Goal: Task Accomplishment & Management: Manage account settings

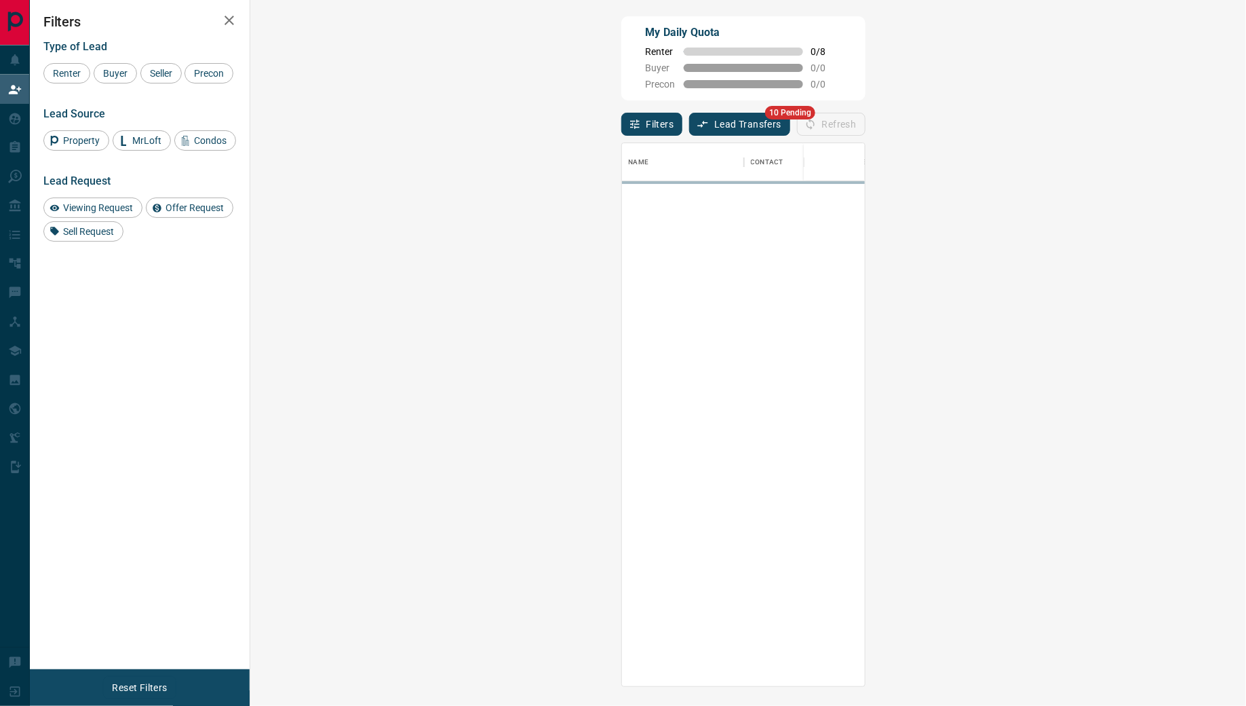
scroll to position [543, 968]
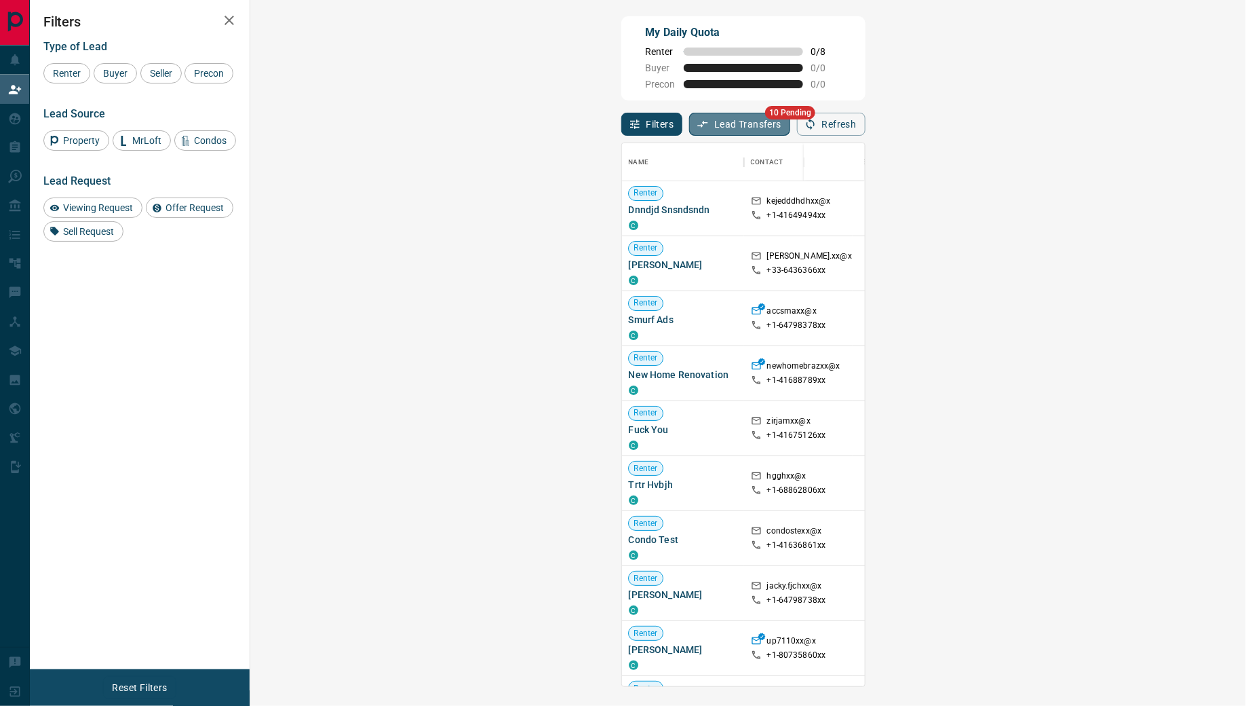
click at [689, 124] on button "Lead Transfers" at bounding box center [739, 124] width 101 height 23
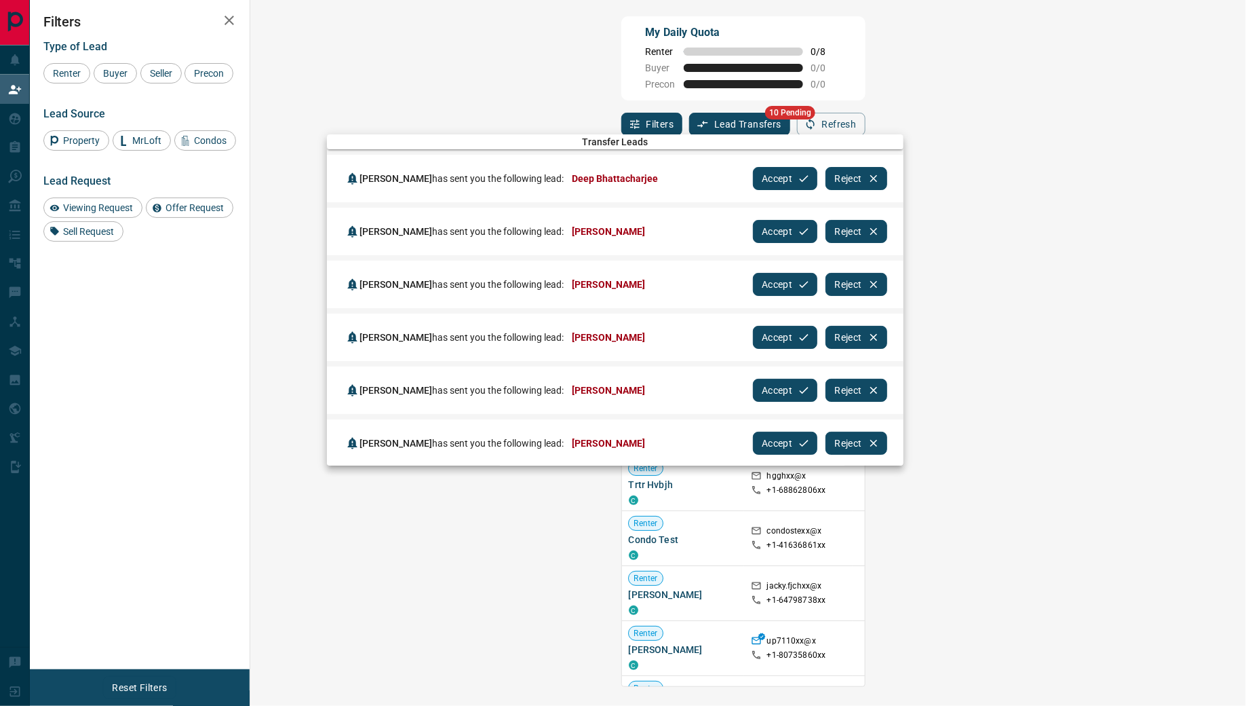
click at [753, 172] on button "Accept" at bounding box center [785, 178] width 64 height 23
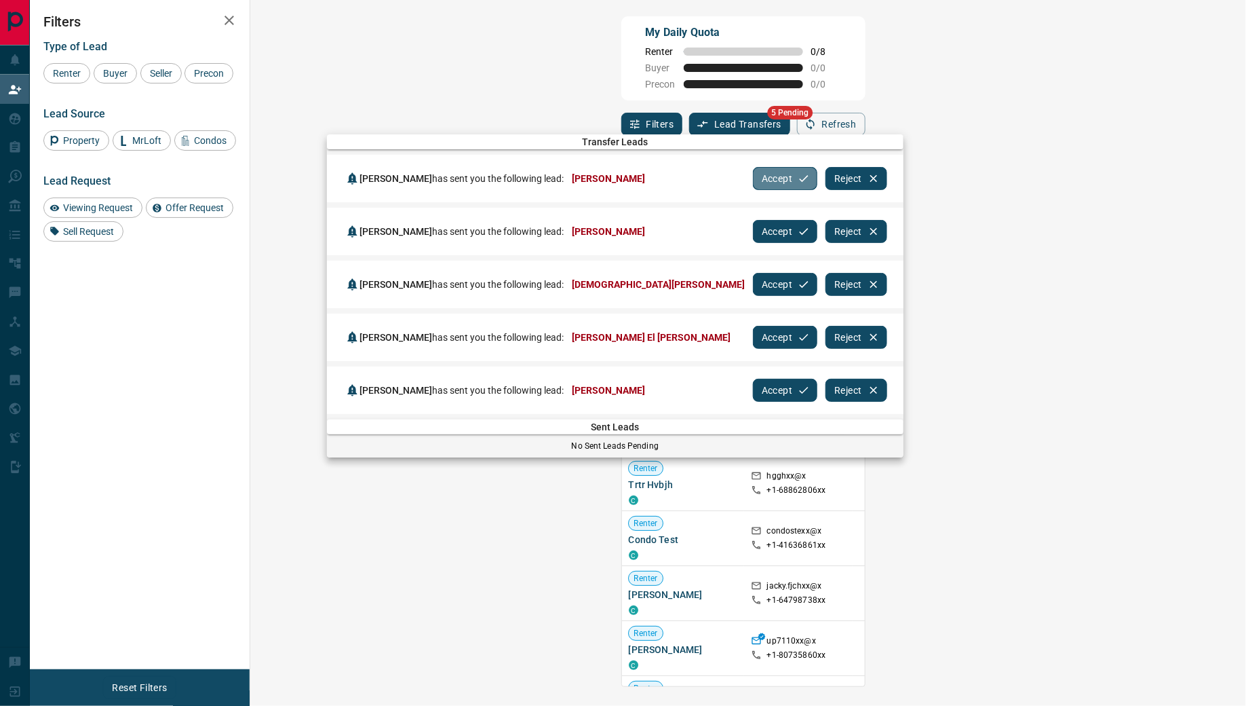
click at [753, 172] on button "Accept" at bounding box center [785, 178] width 64 height 23
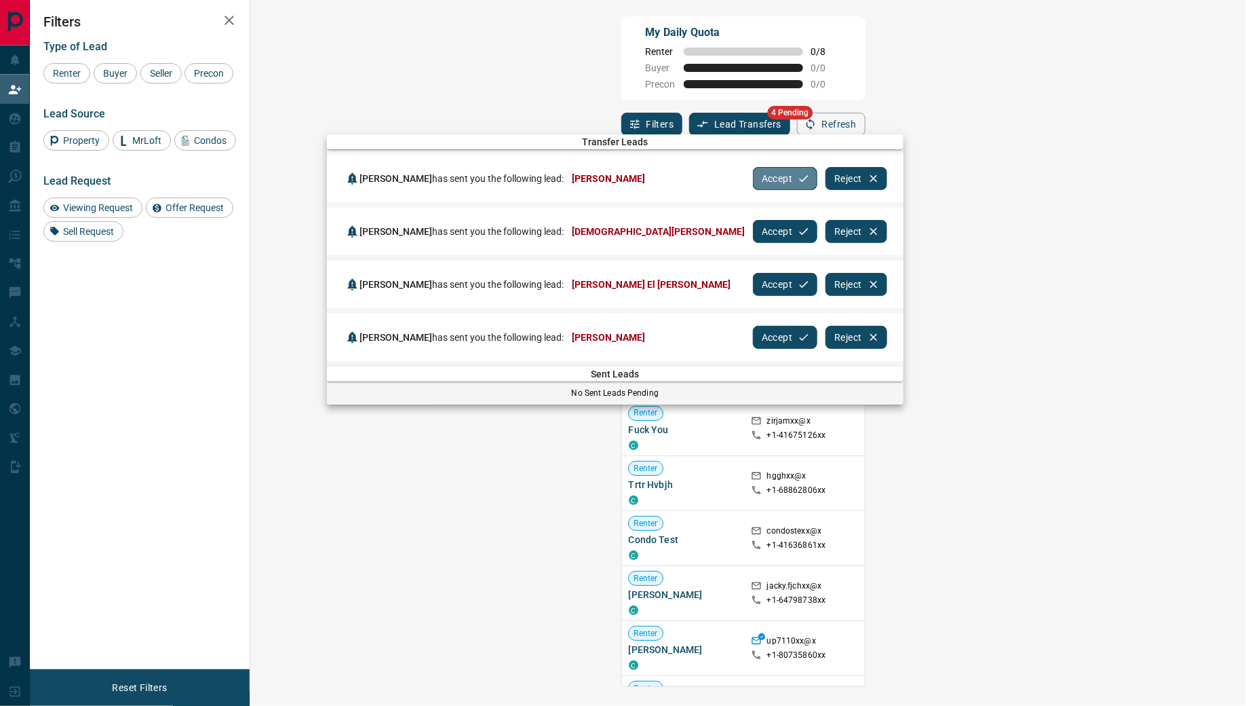
click at [753, 172] on button "Accept" at bounding box center [785, 178] width 64 height 23
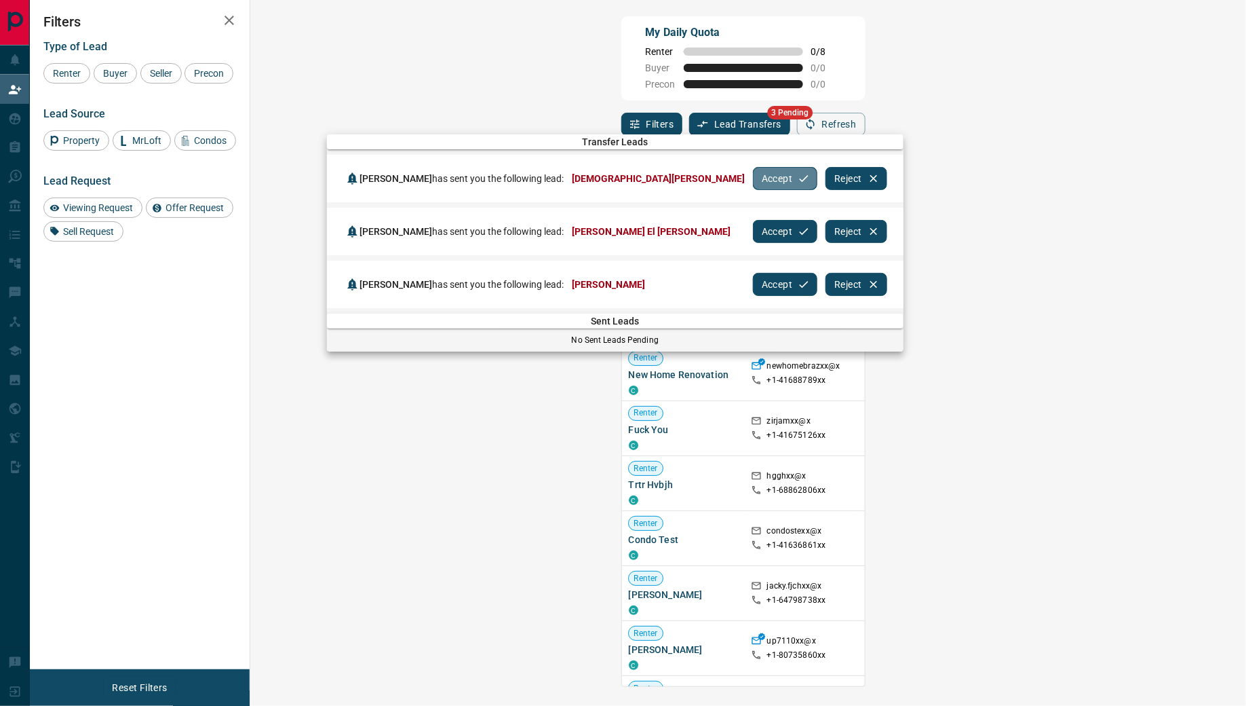
click at [753, 172] on button "Accept" at bounding box center [785, 178] width 64 height 23
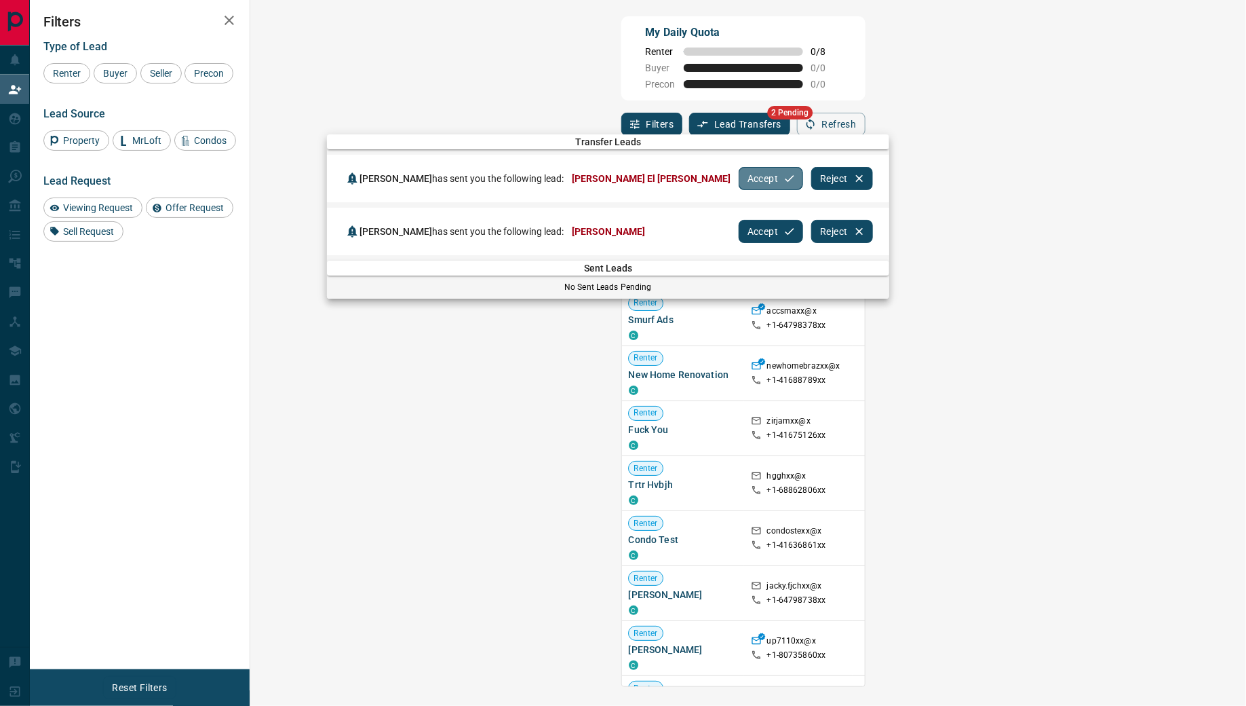
click at [739, 172] on button "Accept" at bounding box center [771, 178] width 64 height 23
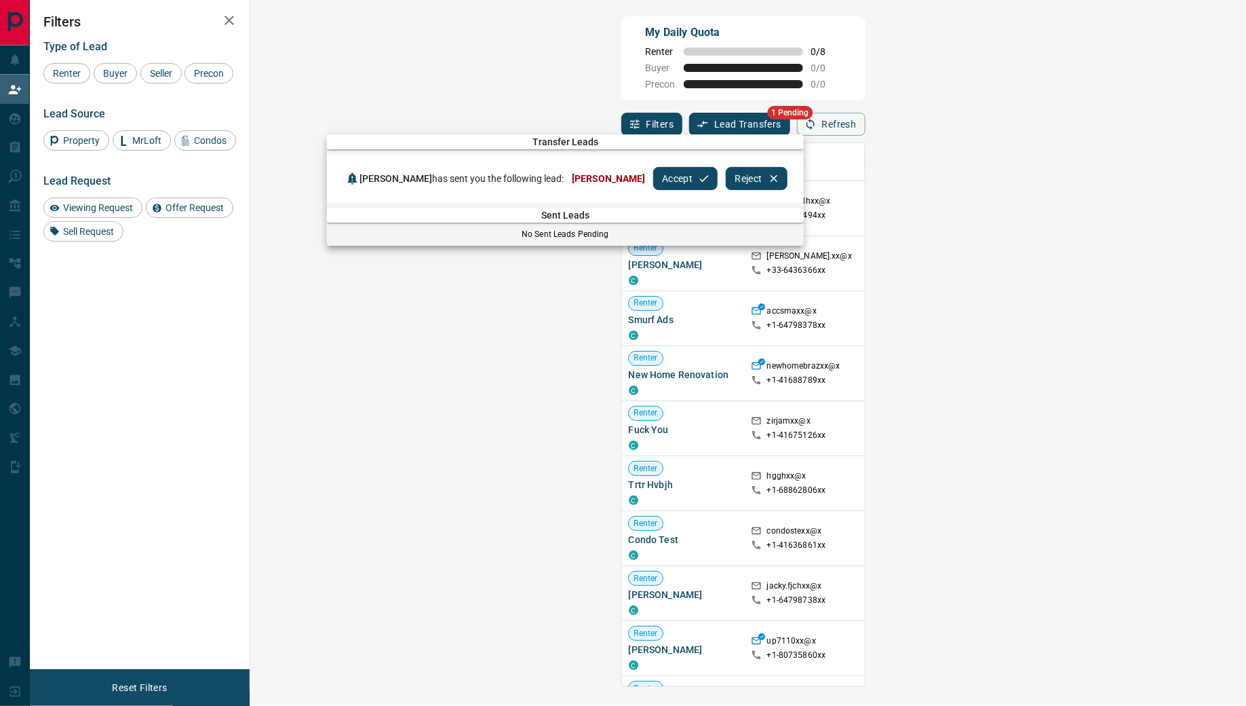
click at [653, 182] on button "Accept" at bounding box center [685, 178] width 64 height 23
